Goal: Task Accomplishment & Management: Use online tool/utility

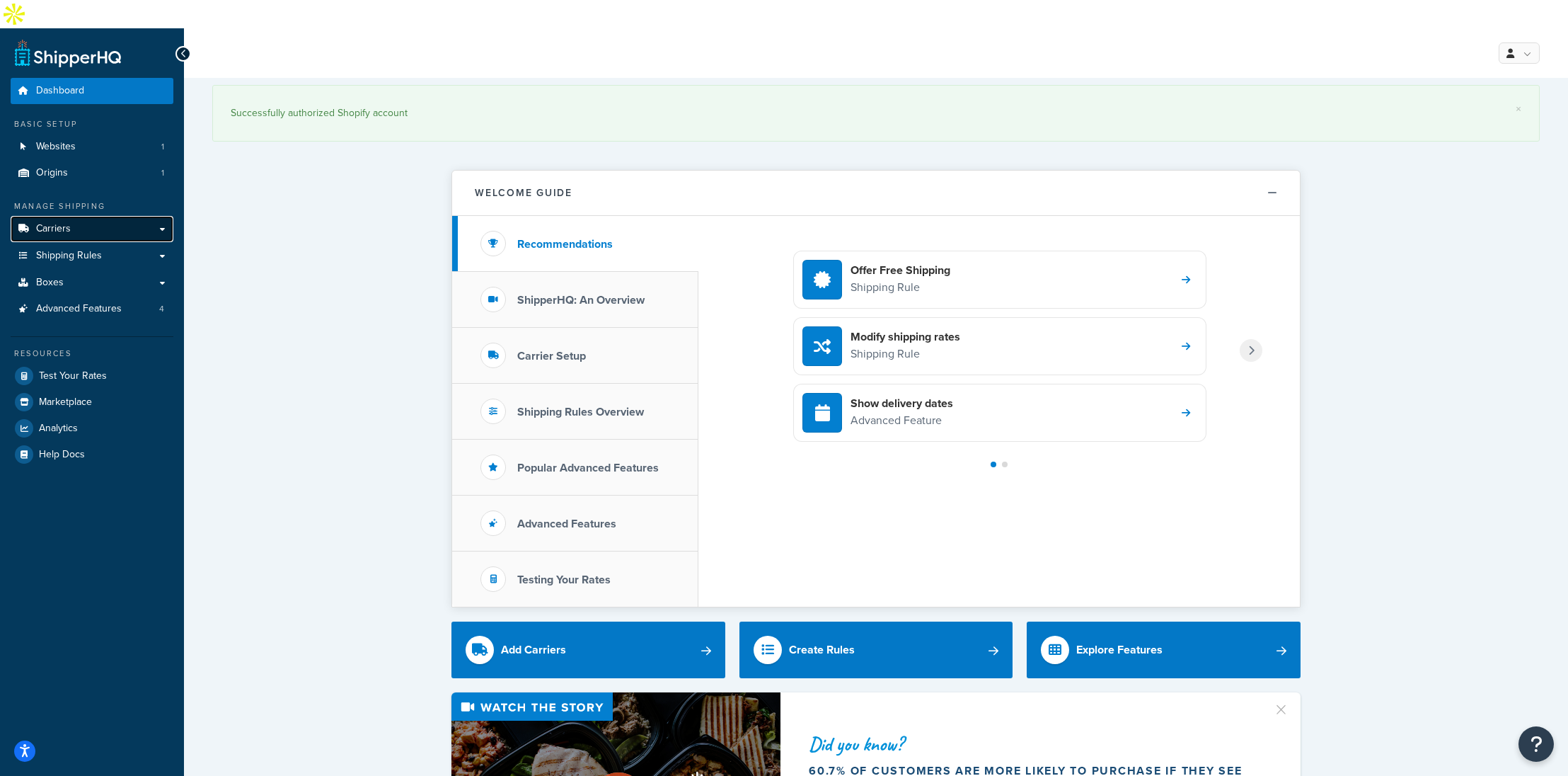
click at [54, 224] on span "Carriers" at bounding box center [53, 229] width 35 height 12
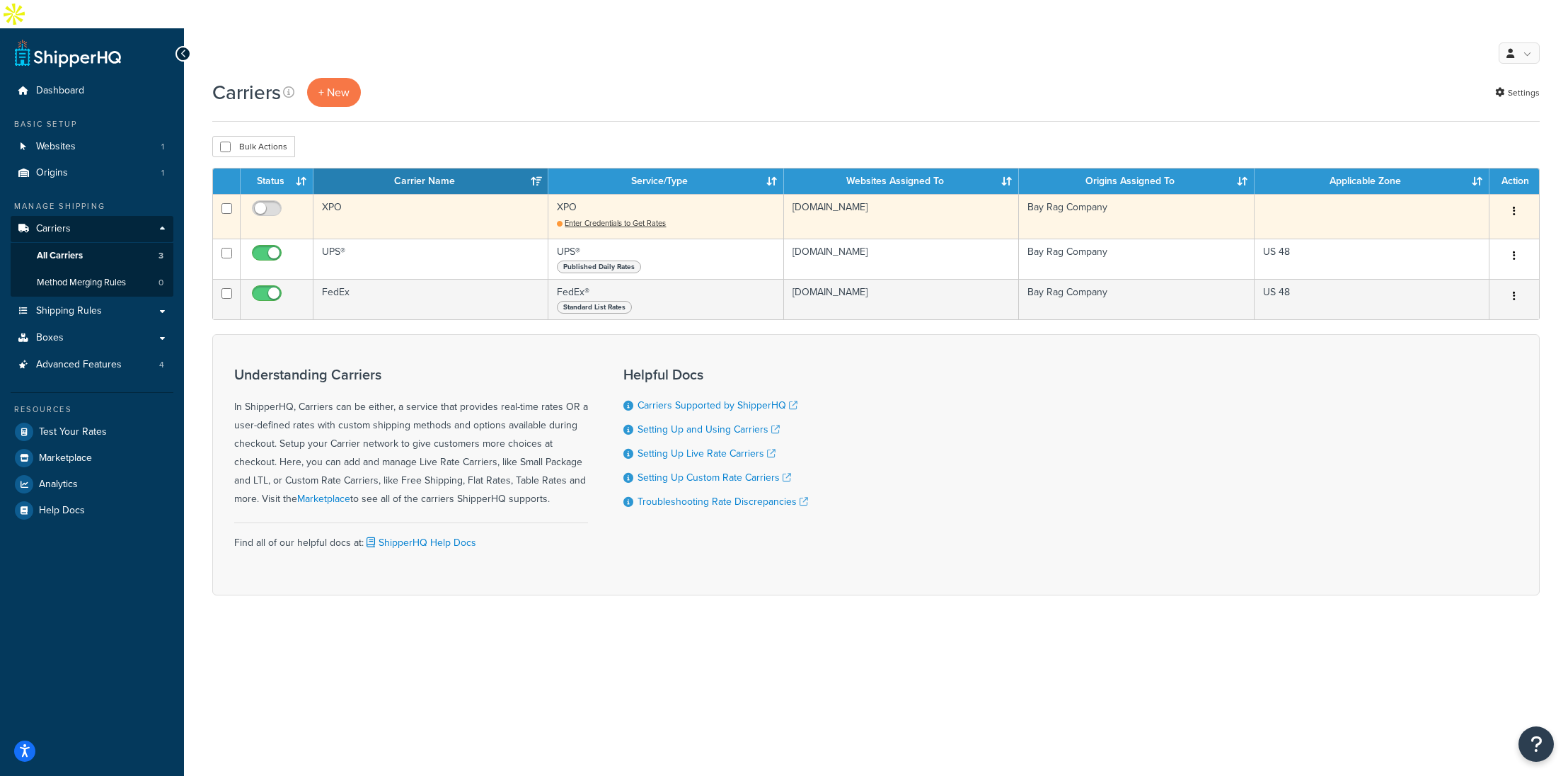
click at [601, 194] on td "XPO Enter Credentials to Get Rates" at bounding box center [666, 216] width 235 height 45
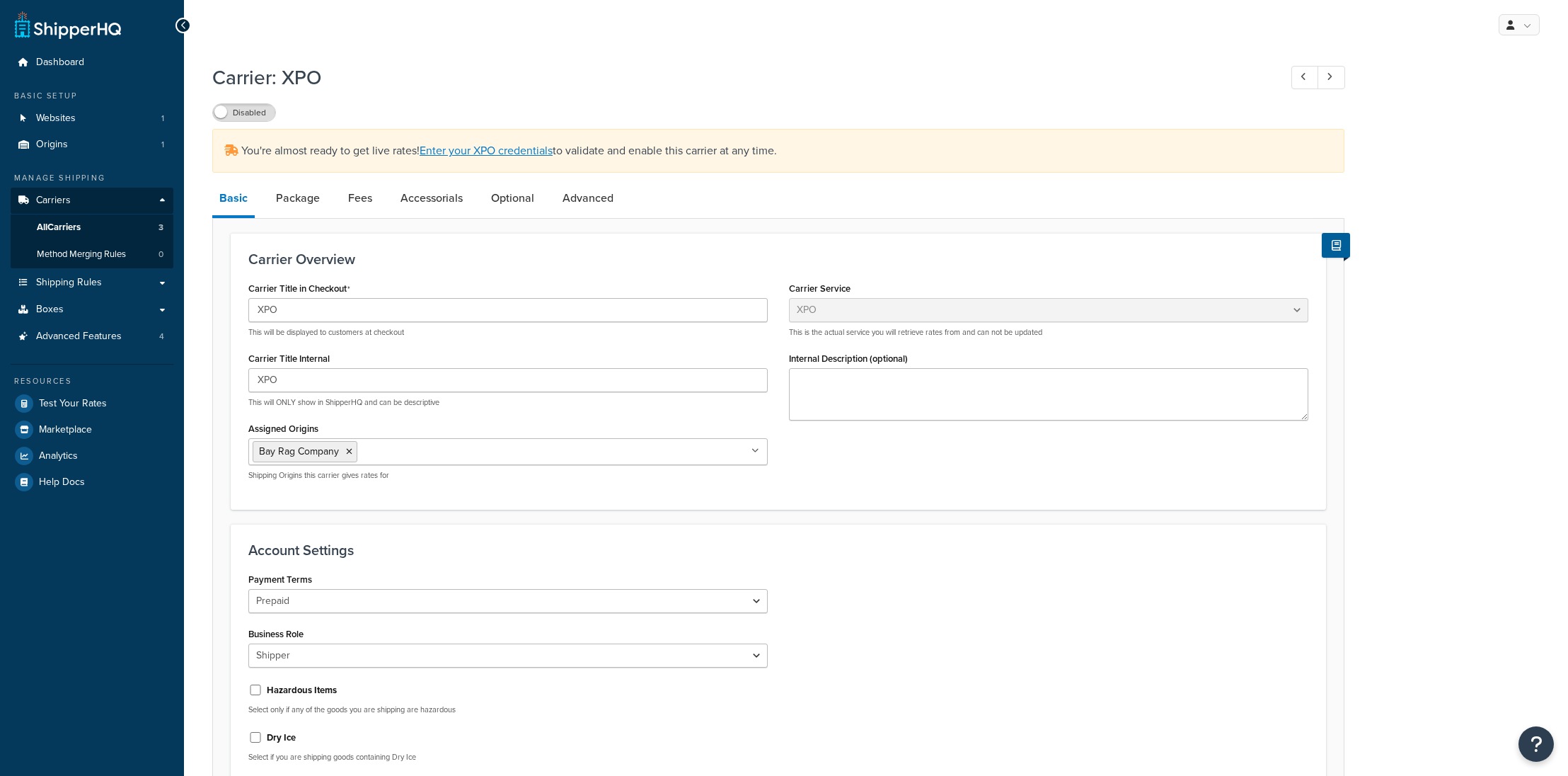
select select "xpoFreight"
click at [467, 157] on link "Enter your XPO credentials" at bounding box center [486, 150] width 133 height 16
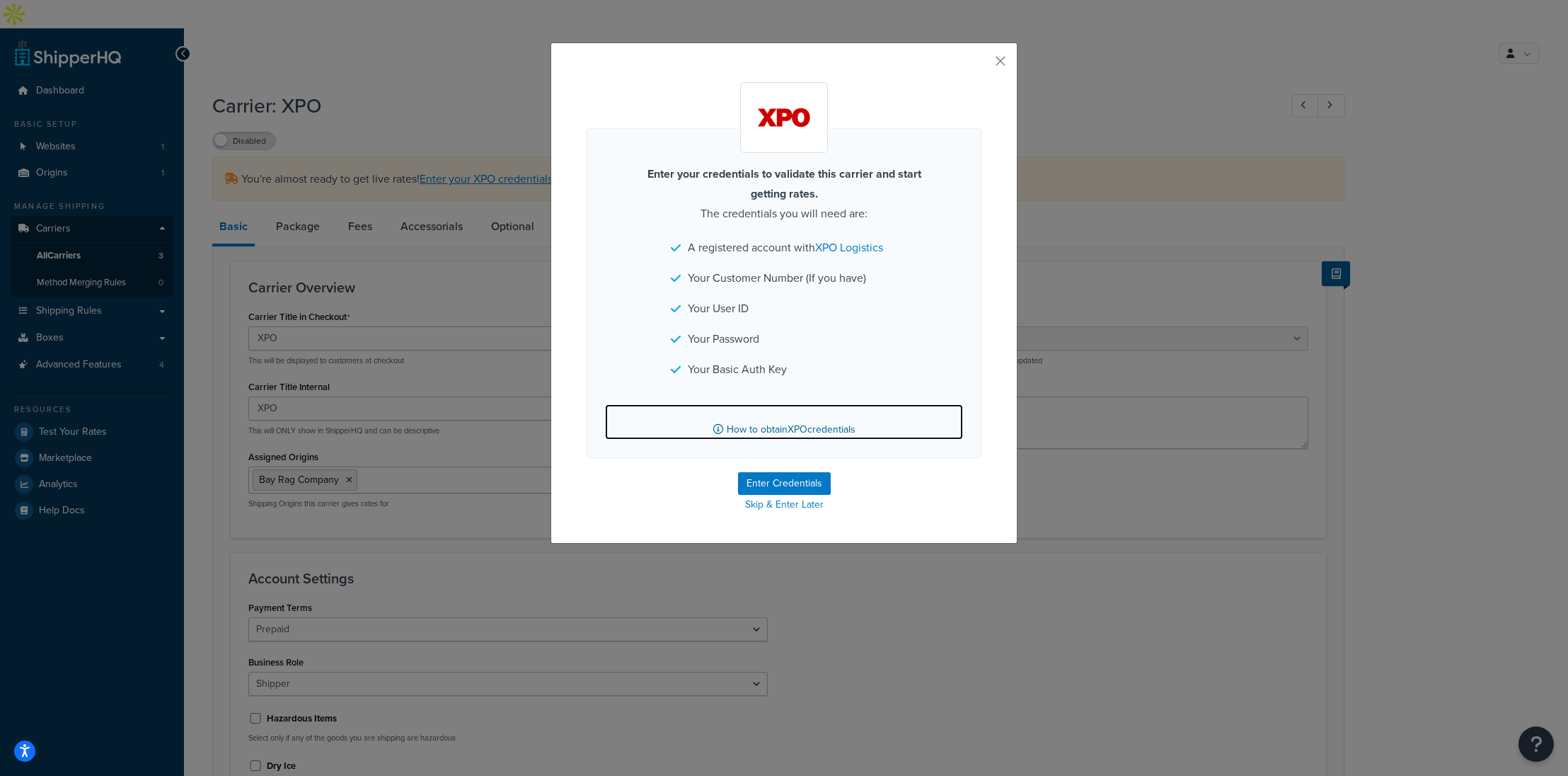
click at [759, 421] on link "How to obtain XPO credentials" at bounding box center [784, 422] width 358 height 36
click at [812, 429] on link "How to obtain XPO credentials" at bounding box center [784, 422] width 358 height 36
drag, startPoint x: 1000, startPoint y: 63, endPoint x: 789, endPoint y: 4, distance: 219.1
click at [982, 64] on button "button" at bounding box center [980, 66] width 4 height 4
